Goal: Transaction & Acquisition: Book appointment/travel/reservation

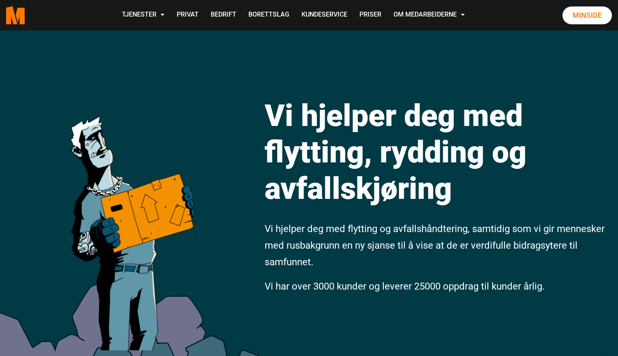
scroll to position [5, 0]
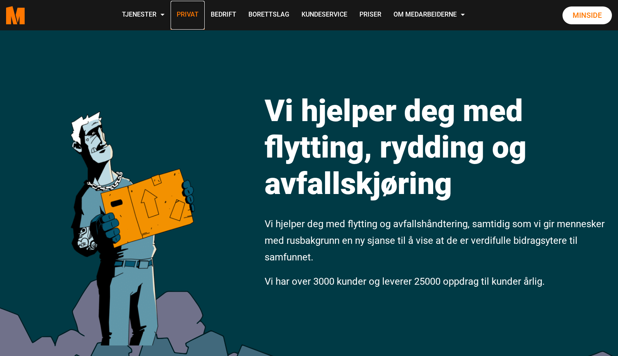
click at [191, 15] on link "Privat" at bounding box center [188, 15] width 34 height 29
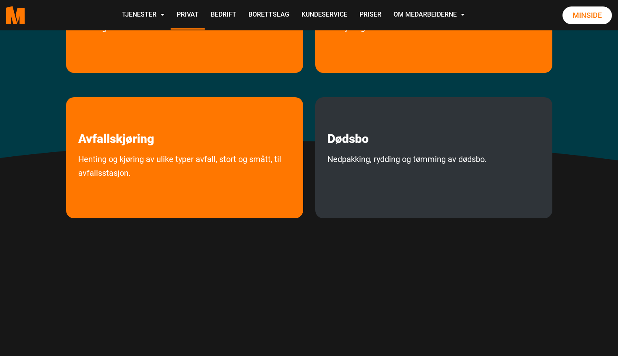
scroll to position [132, 0]
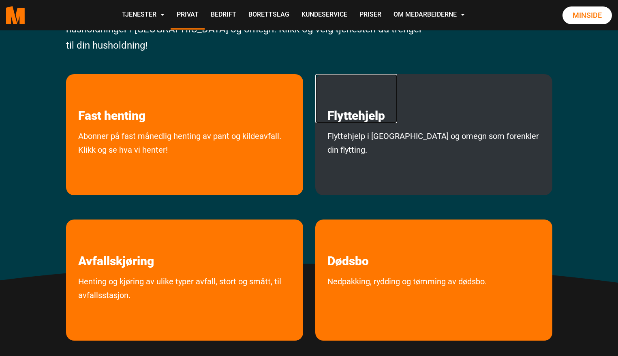
click at [375, 112] on link "Flyttehjelp" at bounding box center [356, 98] width 82 height 49
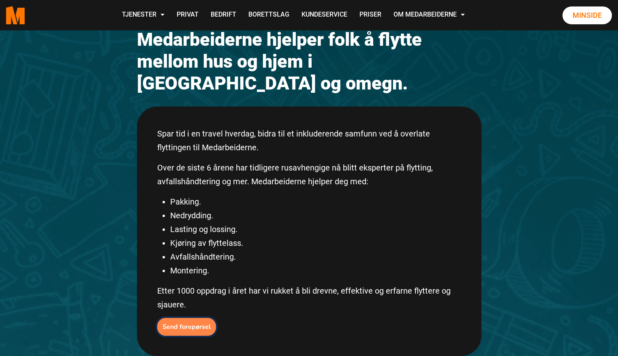
click at [182, 323] on b "Send forepørsel" at bounding box center [187, 327] width 48 height 9
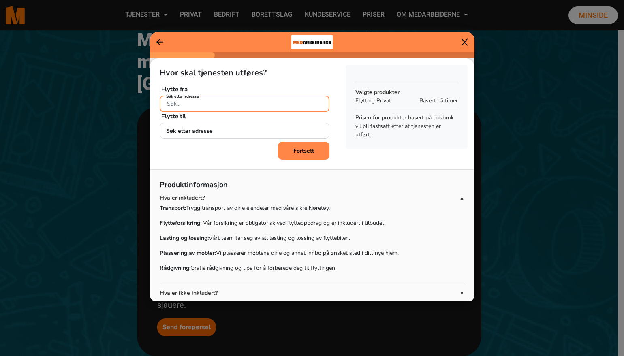
click at [279, 103] on input "Søk etter adresse" at bounding box center [245, 104] width 170 height 17
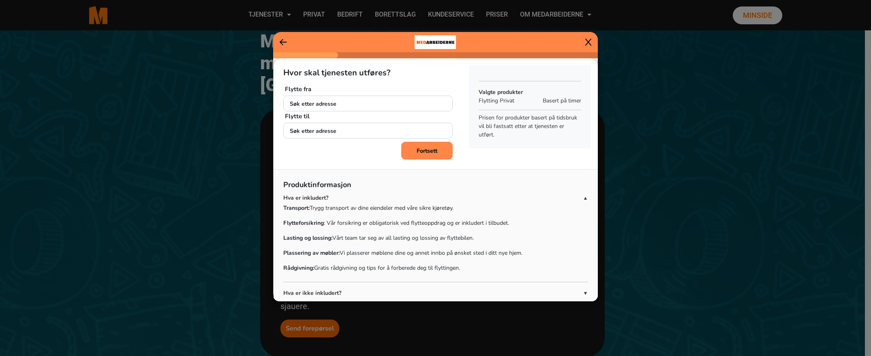
click at [586, 43] on icon at bounding box center [589, 42] width 6 height 8
